Goal: Task Accomplishment & Management: Complete application form

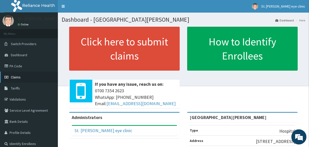
click at [31, 78] on link "Claims" at bounding box center [29, 77] width 58 height 11
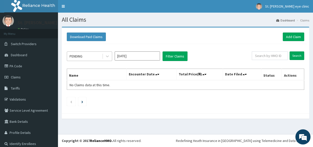
click at [82, 57] on div "PENDING" at bounding box center [76, 56] width 13 height 5
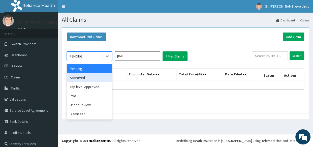
click at [85, 77] on div "Approved" at bounding box center [89, 77] width 45 height 9
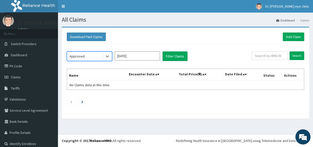
click at [131, 58] on input "Sep 2025" at bounding box center [137, 55] width 45 height 9
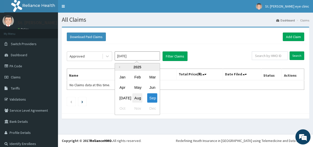
click at [135, 95] on div "Aug" at bounding box center [137, 97] width 10 height 9
type input "Aug 2025"
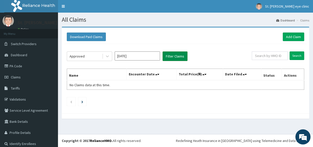
click at [183, 54] on button "Filter Claims" at bounding box center [174, 56] width 25 height 10
click at [182, 56] on button "Filter Claims" at bounding box center [174, 56] width 25 height 10
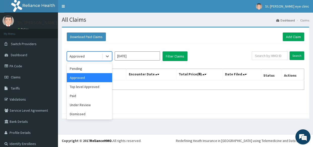
click at [91, 58] on div "Approved" at bounding box center [84, 56] width 35 height 8
click at [88, 104] on div "Under Review" at bounding box center [89, 104] width 45 height 9
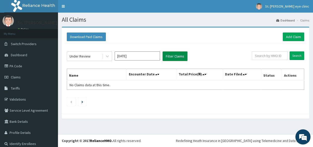
click at [170, 57] on button "Filter Claims" at bounding box center [174, 56] width 25 height 10
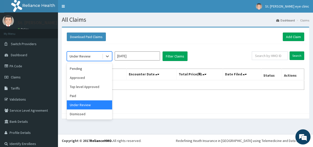
click at [89, 58] on div "Under Review" at bounding box center [80, 56] width 21 height 5
click at [78, 116] on div "Dismissed" at bounding box center [89, 113] width 45 height 9
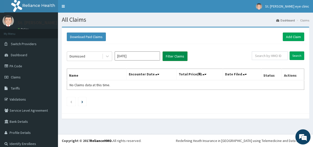
click at [166, 56] on button "Filter Claims" at bounding box center [174, 56] width 25 height 10
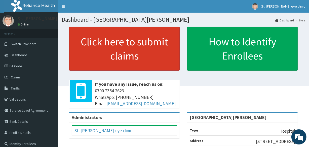
click at [167, 51] on link "Click here to submit claims" at bounding box center [124, 49] width 111 height 44
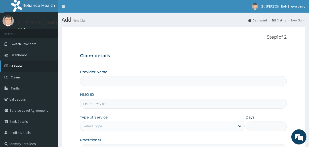
type input "[GEOGRAPHIC_DATA][PERSON_NAME]"
click at [20, 65] on link "PA Code" at bounding box center [29, 65] width 58 height 11
click at [26, 63] on link "PA Code" at bounding box center [29, 65] width 58 height 11
type input "[GEOGRAPHIC_DATA][PERSON_NAME]"
